Goal: Manage account settings

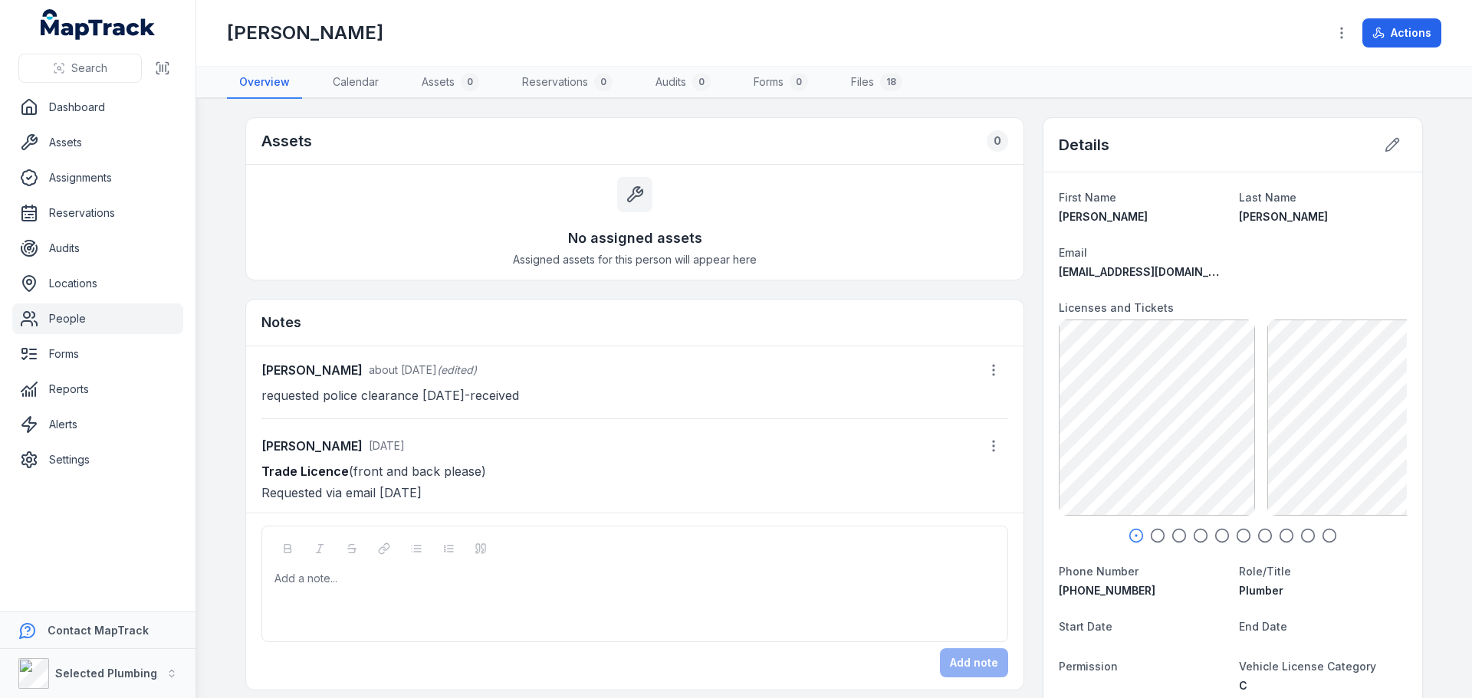
click at [1153, 536] on icon "button" at bounding box center [1157, 535] width 15 height 15
click at [1179, 540] on circle "button" at bounding box center [1179, 536] width 13 height 13
click at [1194, 536] on icon "button" at bounding box center [1200, 535] width 15 height 15
click at [1217, 535] on icon "button" at bounding box center [1221, 535] width 15 height 15
click at [1236, 537] on icon "button" at bounding box center [1243, 535] width 15 height 15
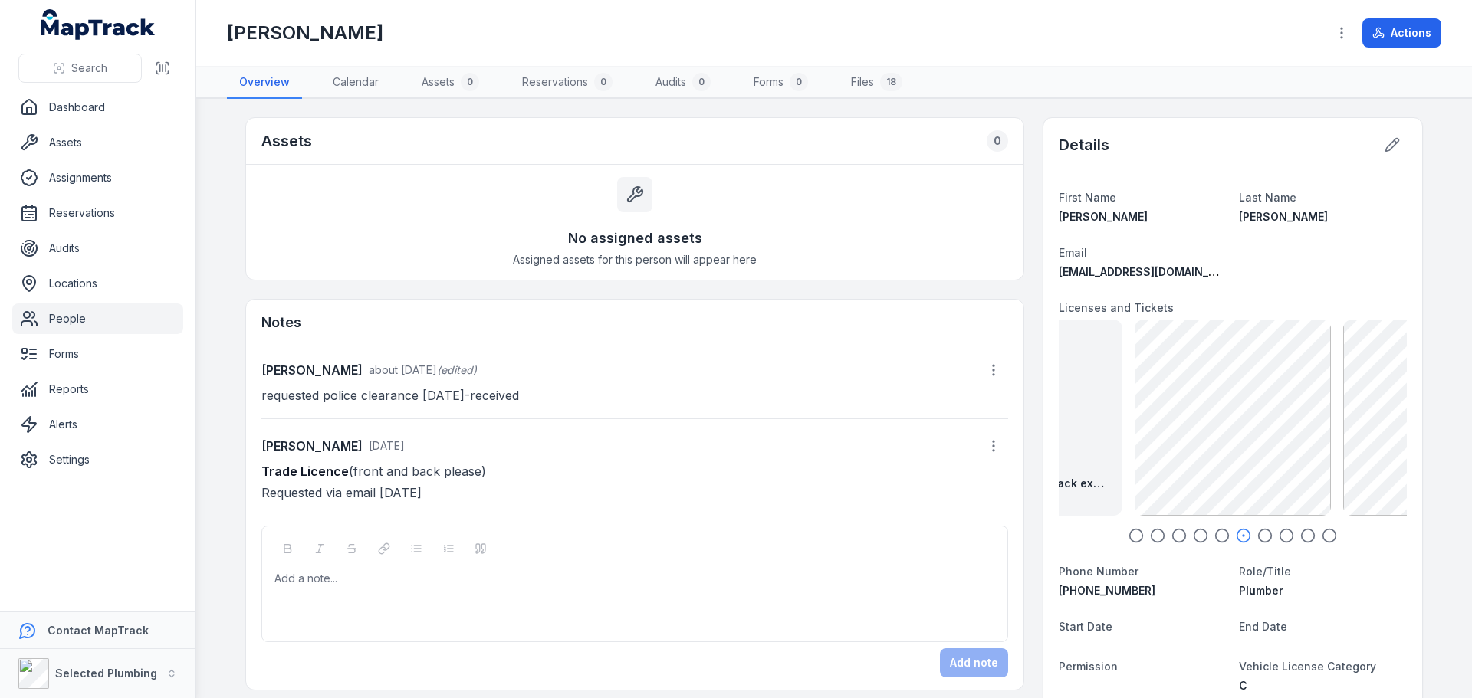
click at [1132, 530] on icon "button" at bounding box center [1135, 535] width 15 height 15
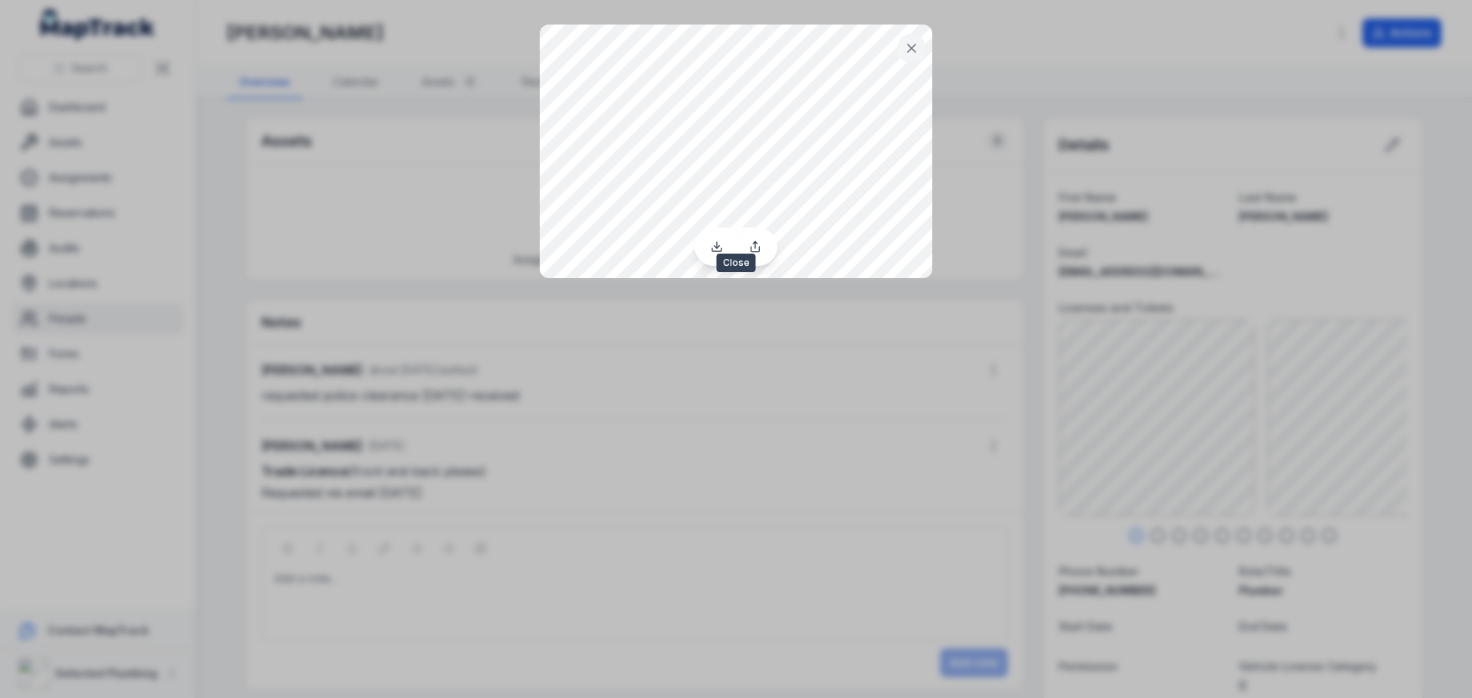
click at [920, 47] on button at bounding box center [911, 48] width 29 height 29
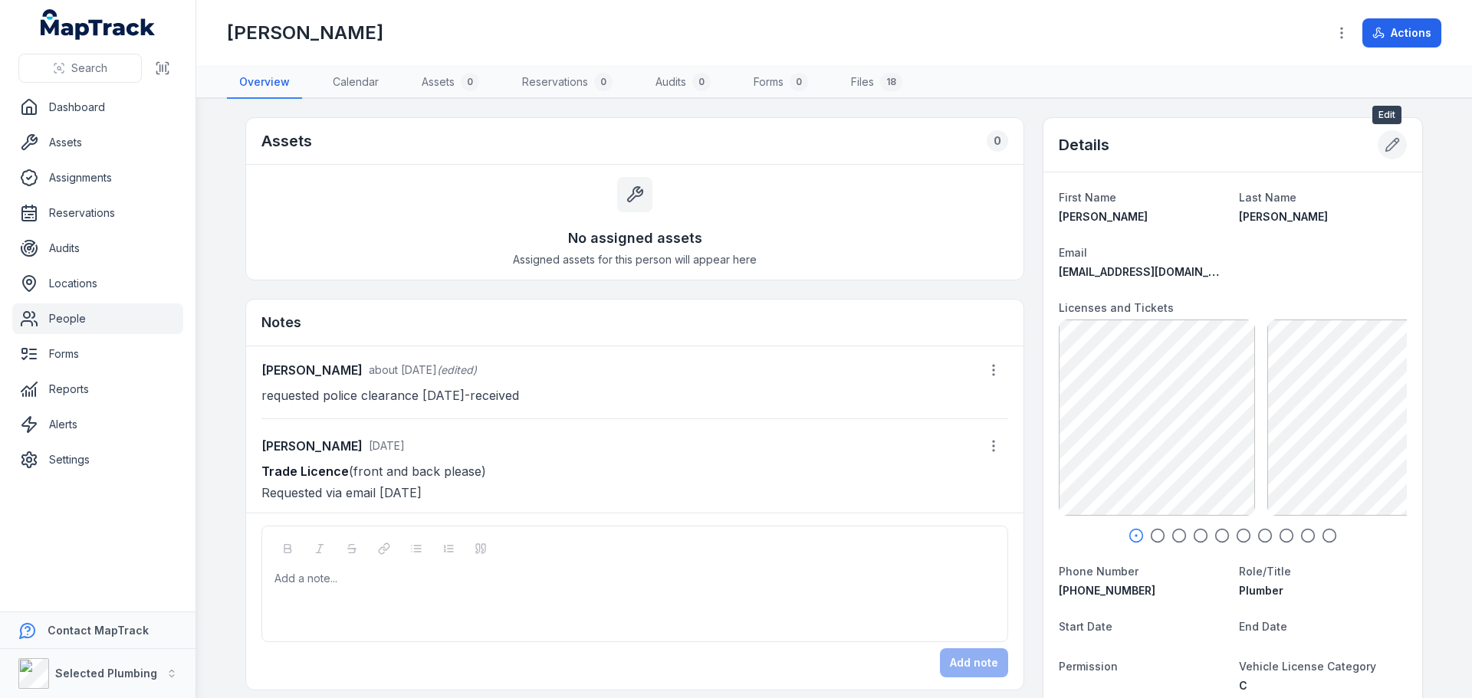
click at [1391, 145] on icon at bounding box center [1391, 144] width 15 height 15
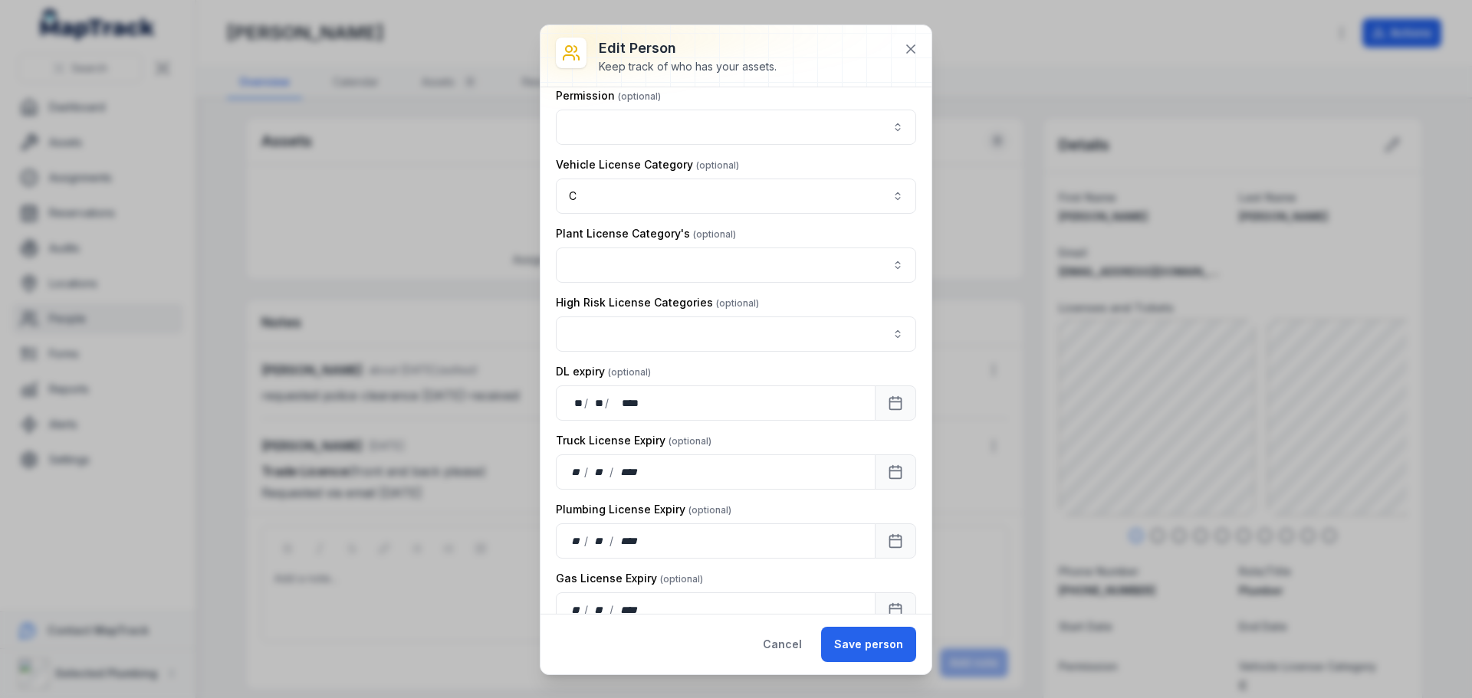
scroll to position [997, 0]
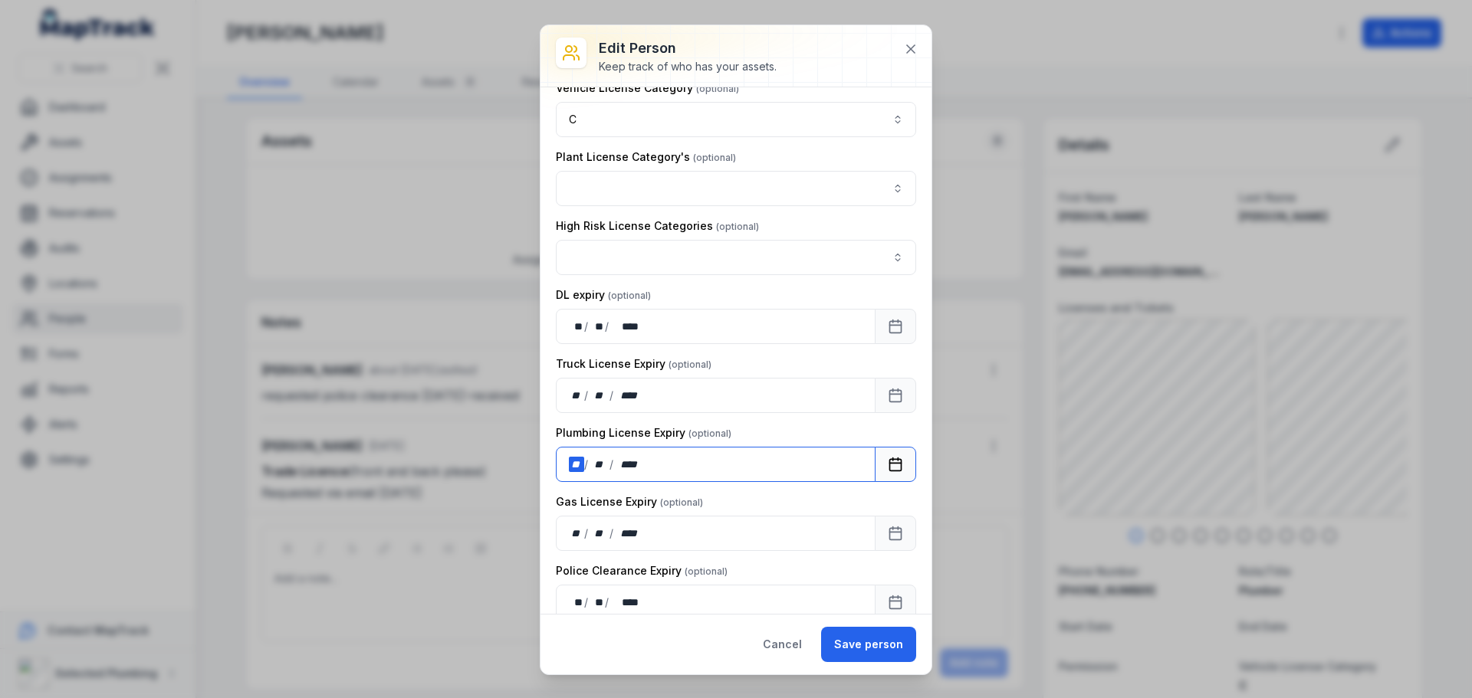
click at [563, 470] on div "** / ** / ****" at bounding box center [716, 464] width 320 height 35
click at [869, 637] on button "Save person" at bounding box center [868, 644] width 95 height 35
